Goal: Task Accomplishment & Management: Complete application form

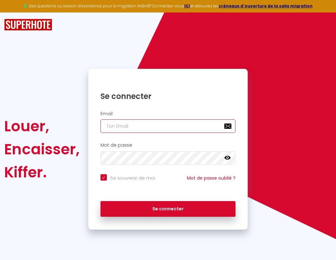
type input "s"
checkbox input "true"
type input "su"
checkbox input "true"
type input "sup"
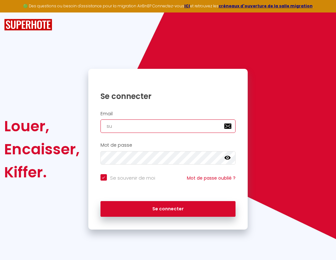
checkbox input "true"
type input "supe"
checkbox input "true"
type input "super"
checkbox input "true"
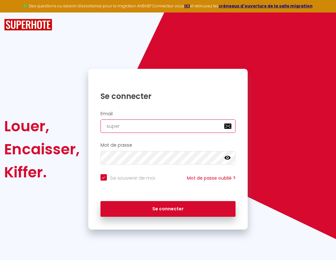
type input "superb"
checkbox input "true"
type input "superbo"
checkbox input "true"
type input "superbor"
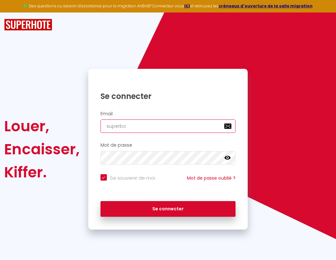
checkbox input "true"
type input "s"
checkbox input "true"
type input "superbord"
checkbox input "true"
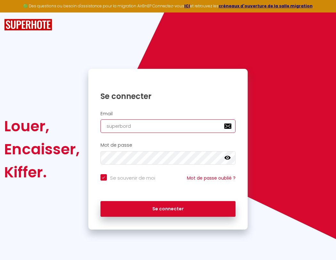
type input "su"
checkbox input "true"
type input "superborde"
checkbox input "true"
type input "sup"
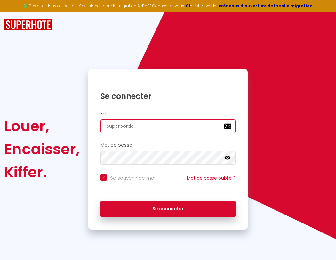
checkbox input "true"
type input "superbordea"
checkbox input "true"
type input "supe"
checkbox input "true"
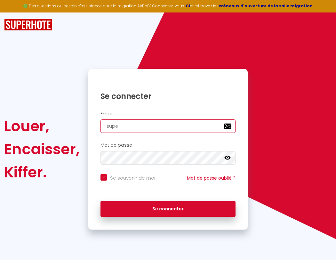
type input "superbordeau"
checkbox input "true"
type input "super"
checkbox input "true"
type input "superbordeaux"
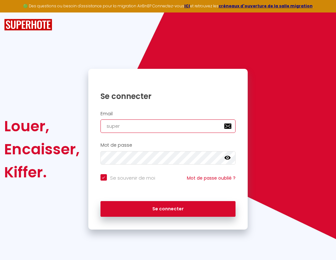
checkbox input "true"
type input "superb"
checkbox input "true"
type input "superbordeaux@"
checkbox input "true"
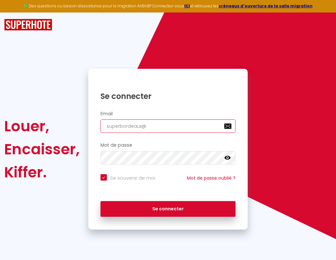
type input "superbo"
checkbox input "true"
type input "superbordeaux@g"
checkbox input "true"
type input "superbor"
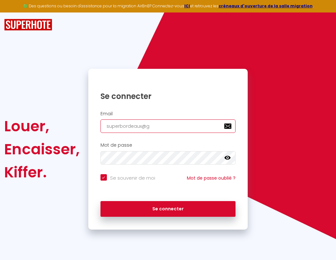
checkbox input "true"
type input "superbordeaux@gm"
checkbox input "true"
type input "s"
checkbox input "true"
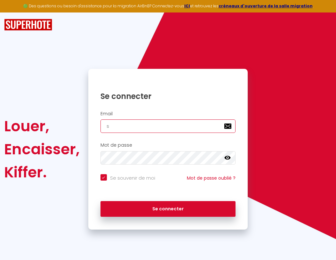
type input "superbordeaux@gma"
checkbox input "true"
type input "su"
checkbox input "true"
type input "superborde"
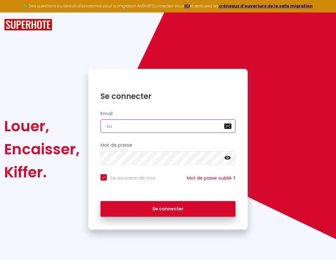
checkbox input "true"
type input "sup"
checkbox input "true"
type input "superbordea"
checkbox input "true"
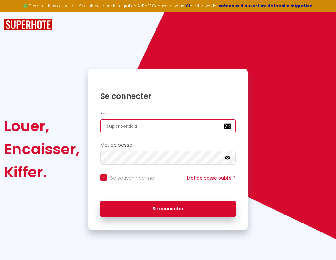
type input "supe"
checkbox input "true"
type input "superbordeau"
checkbox input "true"
type input "super"
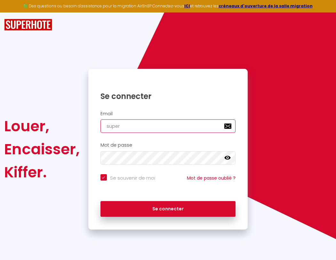
checkbox input "true"
type input "superbordeaux"
checkbox input "true"
type input "superbordeaux@gmail.c"
checkbox input "true"
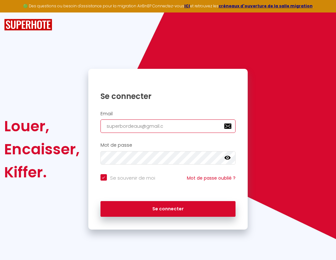
type input "superb"
checkbox input "true"
type input "superbordeaux@"
checkbox input "true"
type input "[EMAIL_ADDRESS][DOMAIN_NAME]"
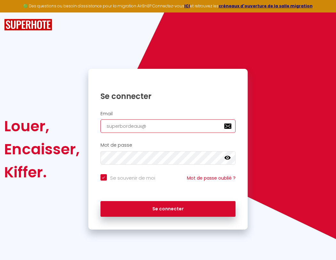
checkbox input "true"
type input "superbo"
checkbox input "true"
type input "superbordeaux@g"
checkbox input "true"
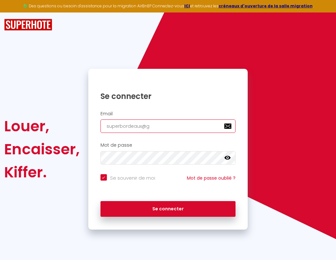
type input "[EMAIL_ADDRESS][DOMAIN_NAME]"
checkbox input "true"
type input "superbor"
checkbox input "true"
type input "superbordeaux@gm"
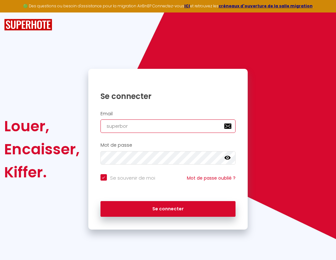
checkbox input "true"
type input "superbord"
checkbox input "true"
type input "superbordeaux@gma"
checkbox input "true"
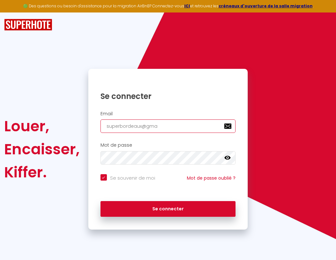
type input "superborde"
checkbox input "true"
